Goal: Transaction & Acquisition: Purchase product/service

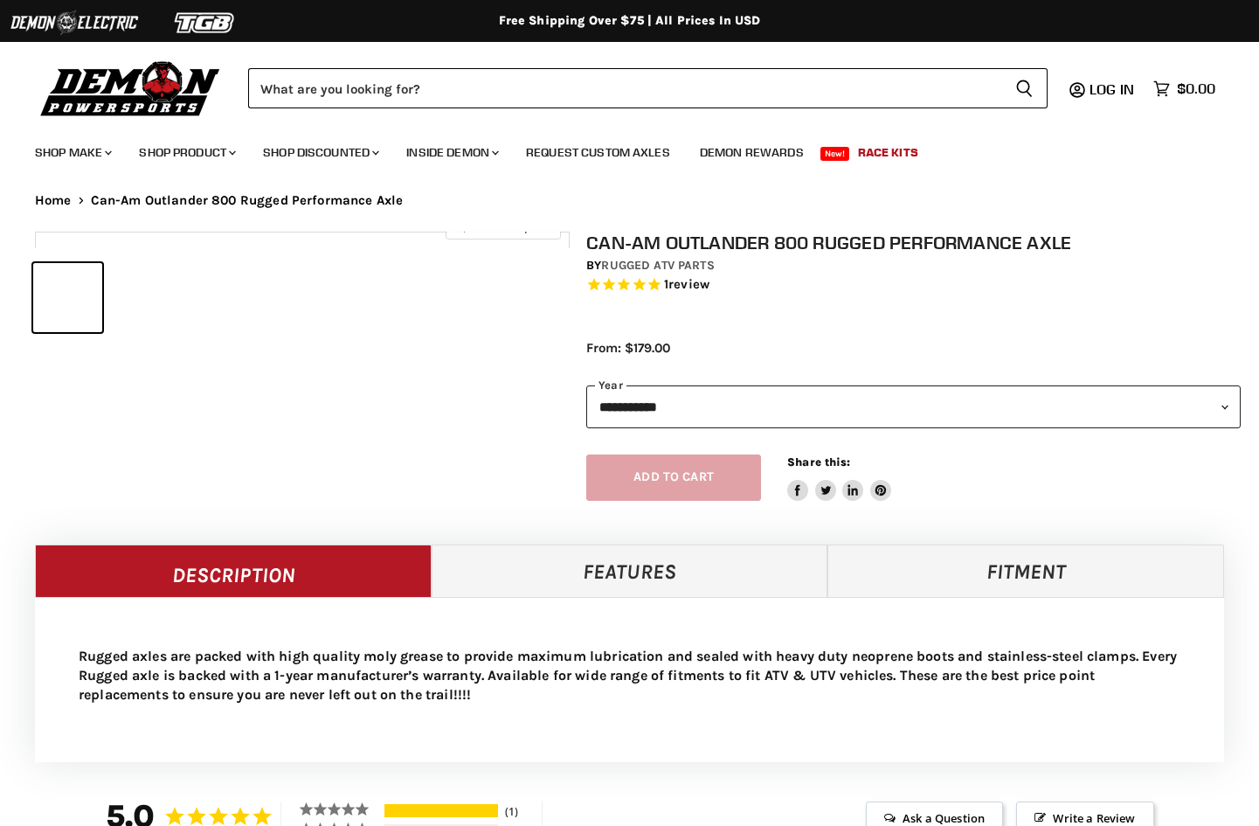
select select "******"
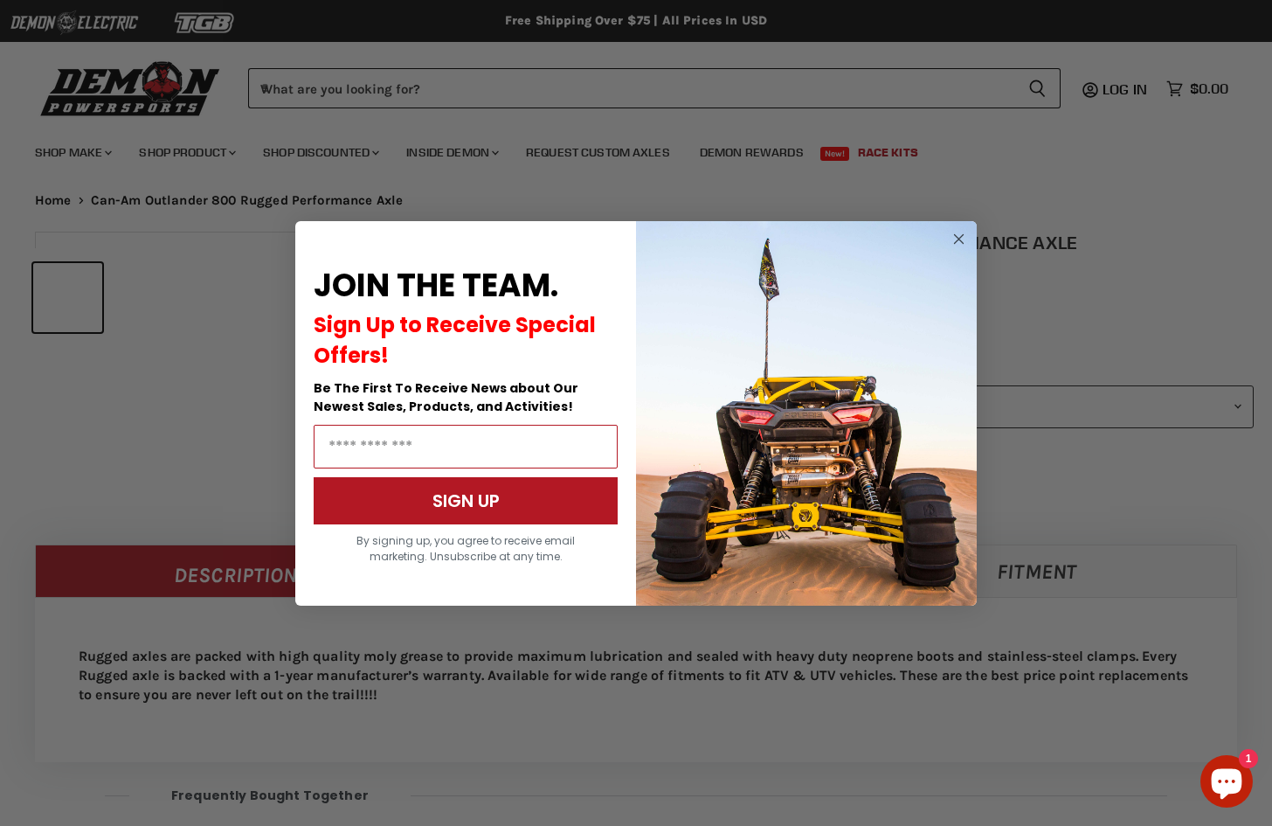
select select "******"
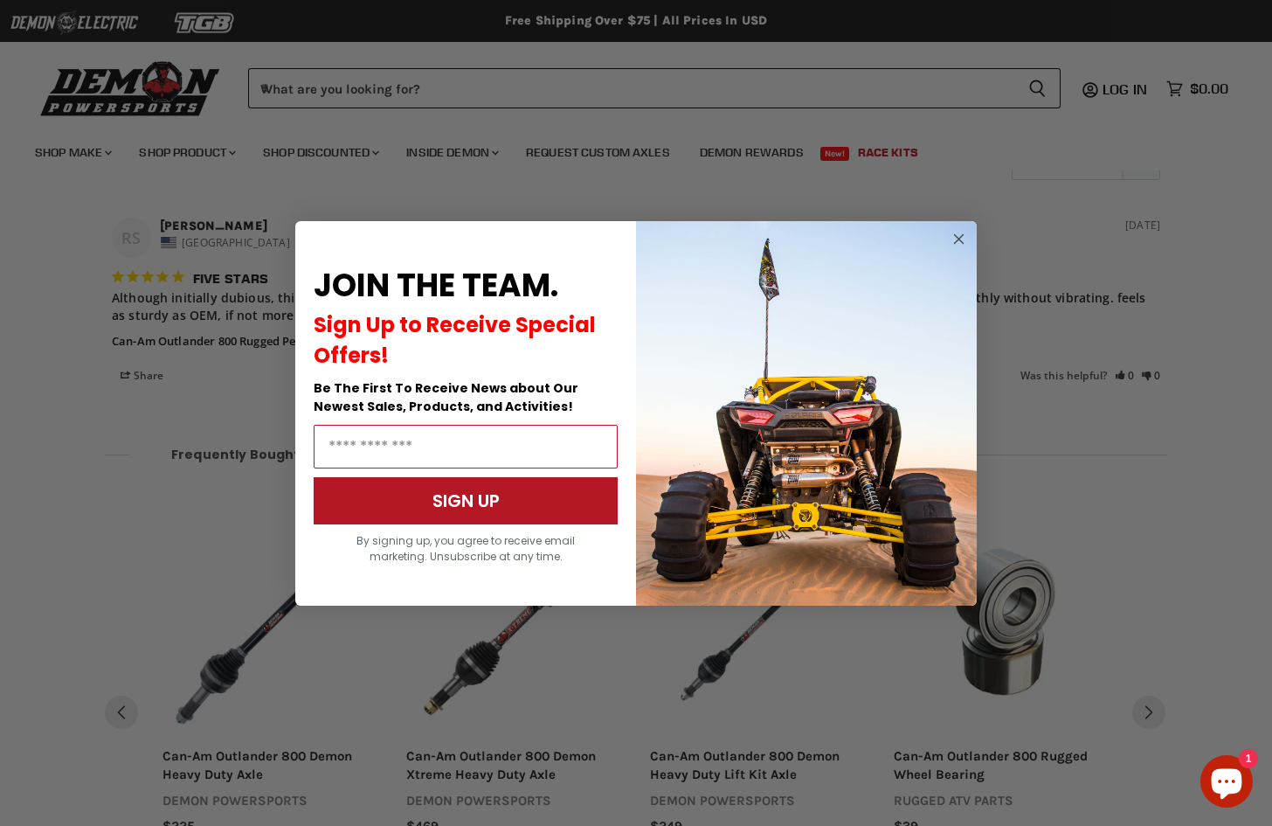
scroll to position [1363, 0]
